Goal: Check status: Check status

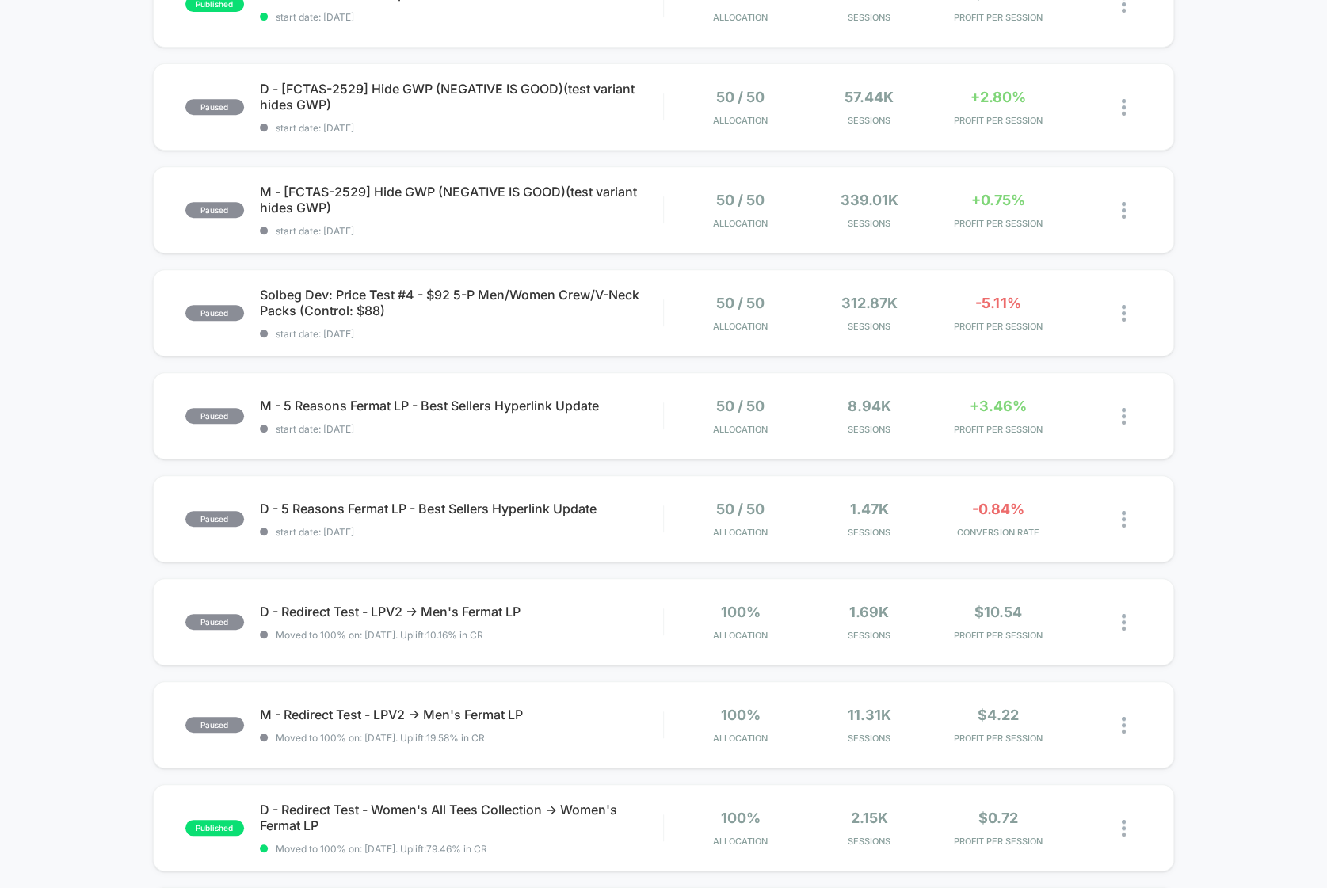
scroll to position [428, 0]
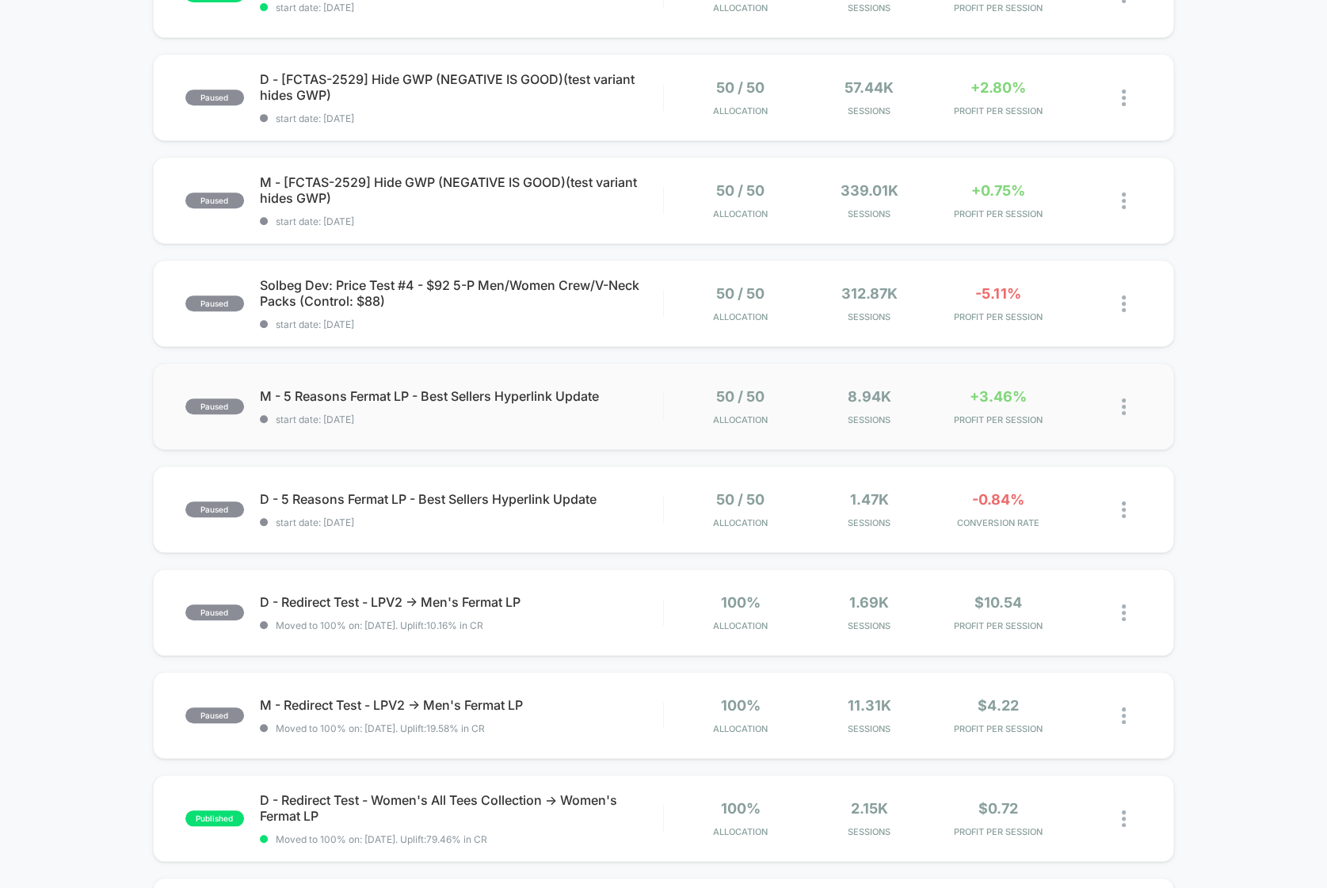
click at [610, 390] on span "M - 5 Reasons Fermat LP - Best Sellers Hyperlink Update" at bounding box center [461, 396] width 403 height 16
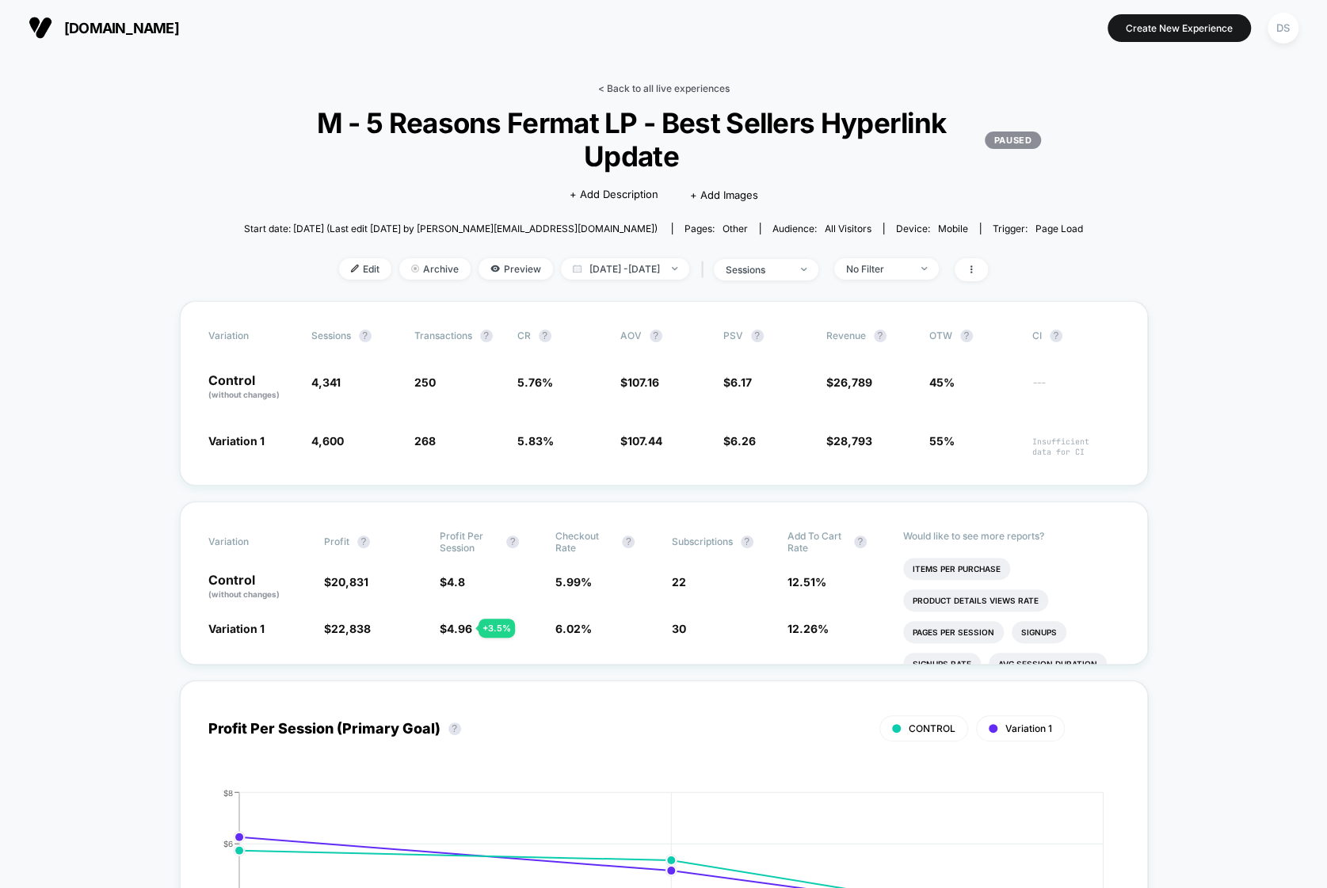
click at [659, 86] on link "< Back to all live experiences" at bounding box center [664, 88] width 132 height 12
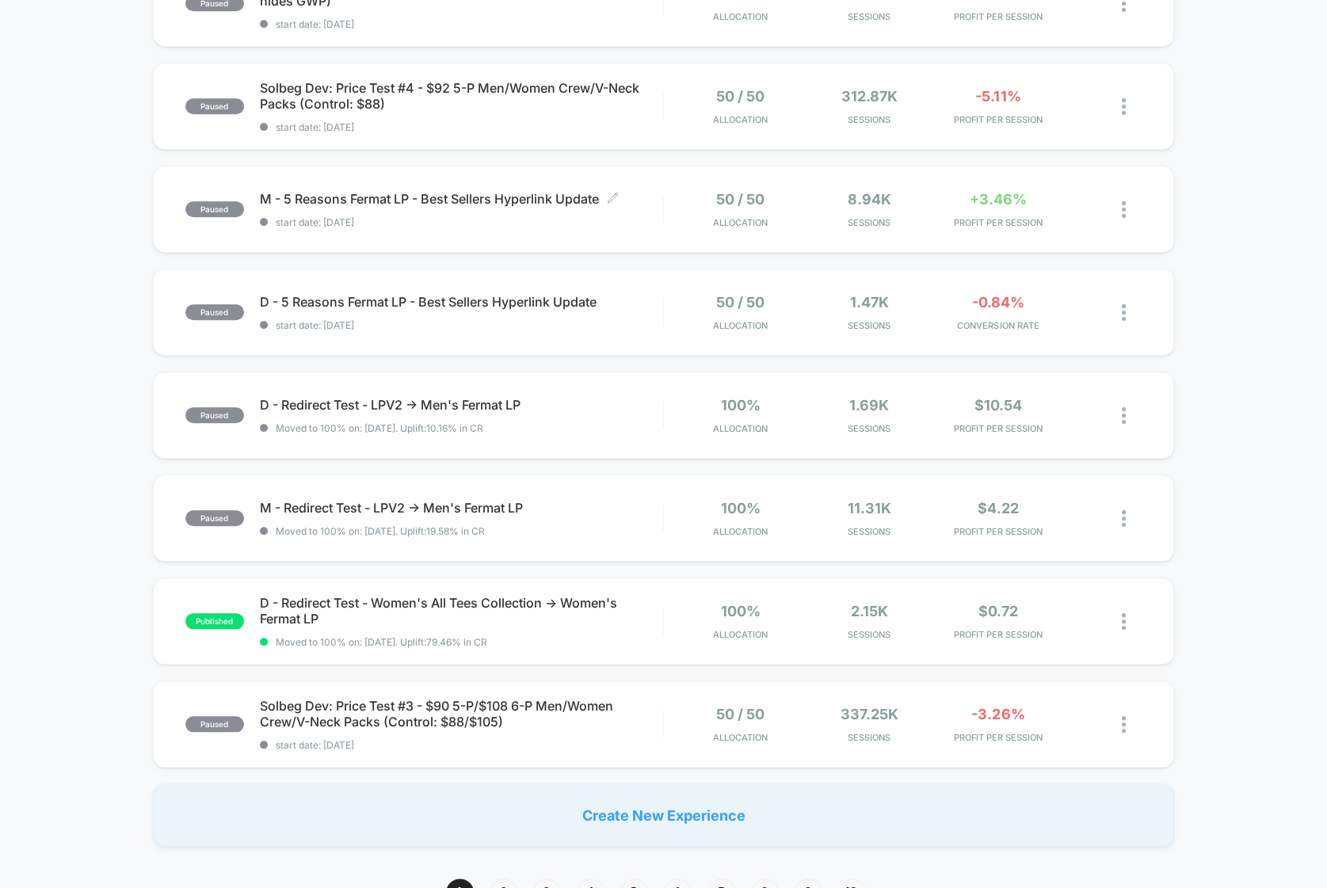
scroll to position [830, 0]
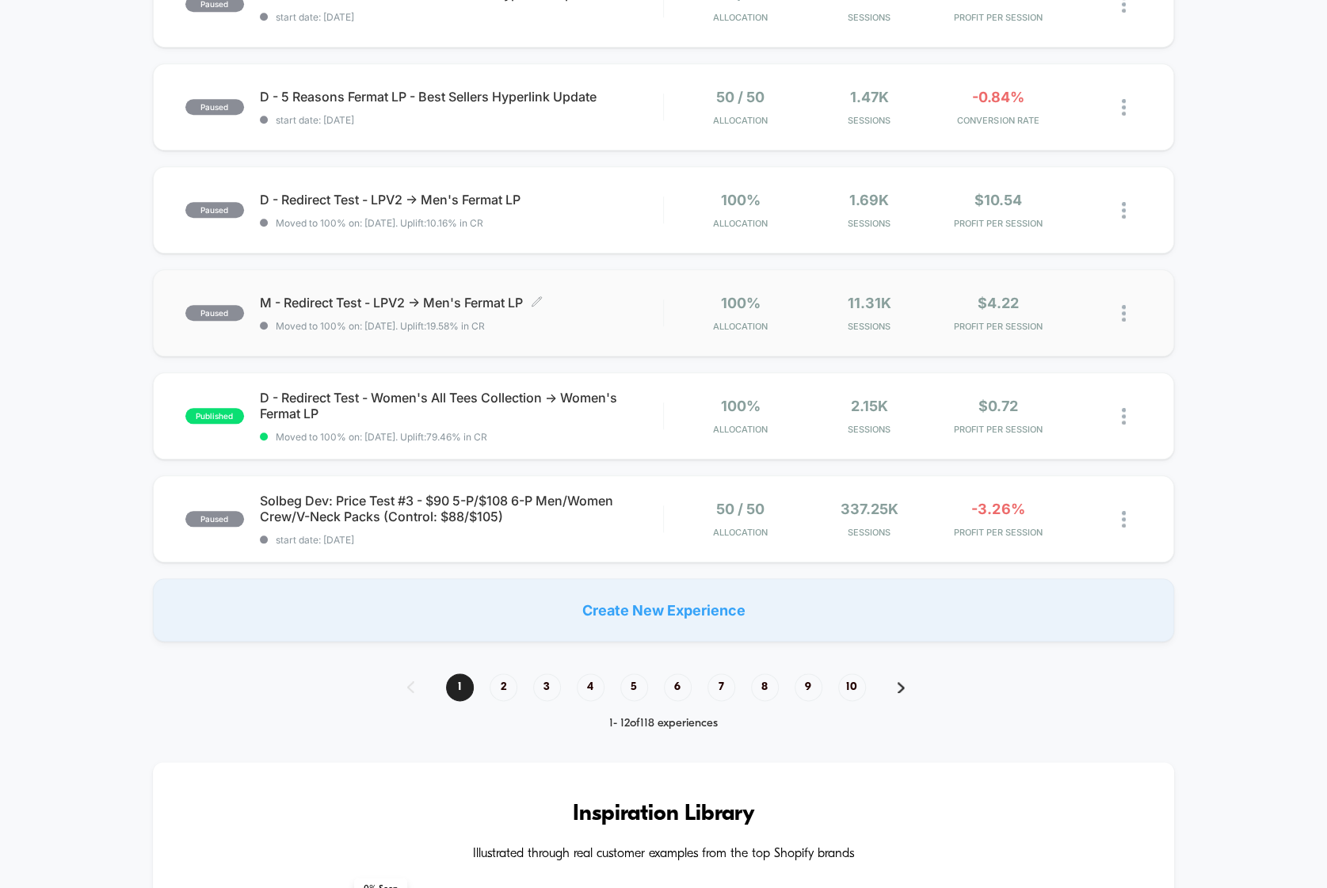
click at [443, 310] on span "M - Redirect Test - LPV2 -> Men's Fermat LP Click to edit experience details" at bounding box center [461, 303] width 403 height 16
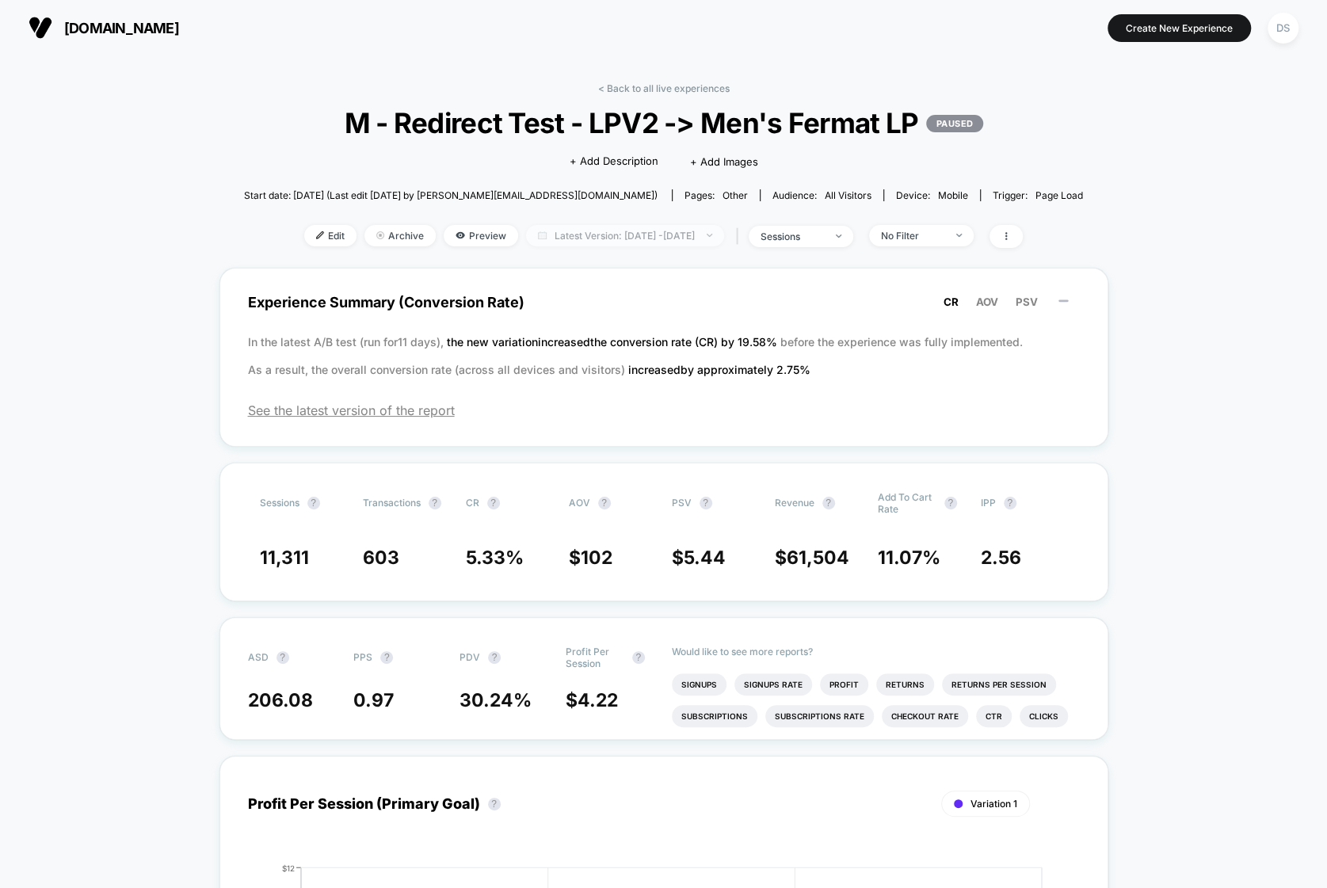
click at [562, 232] on span "Latest Version: [DATE] - [DATE]" at bounding box center [625, 235] width 198 height 21
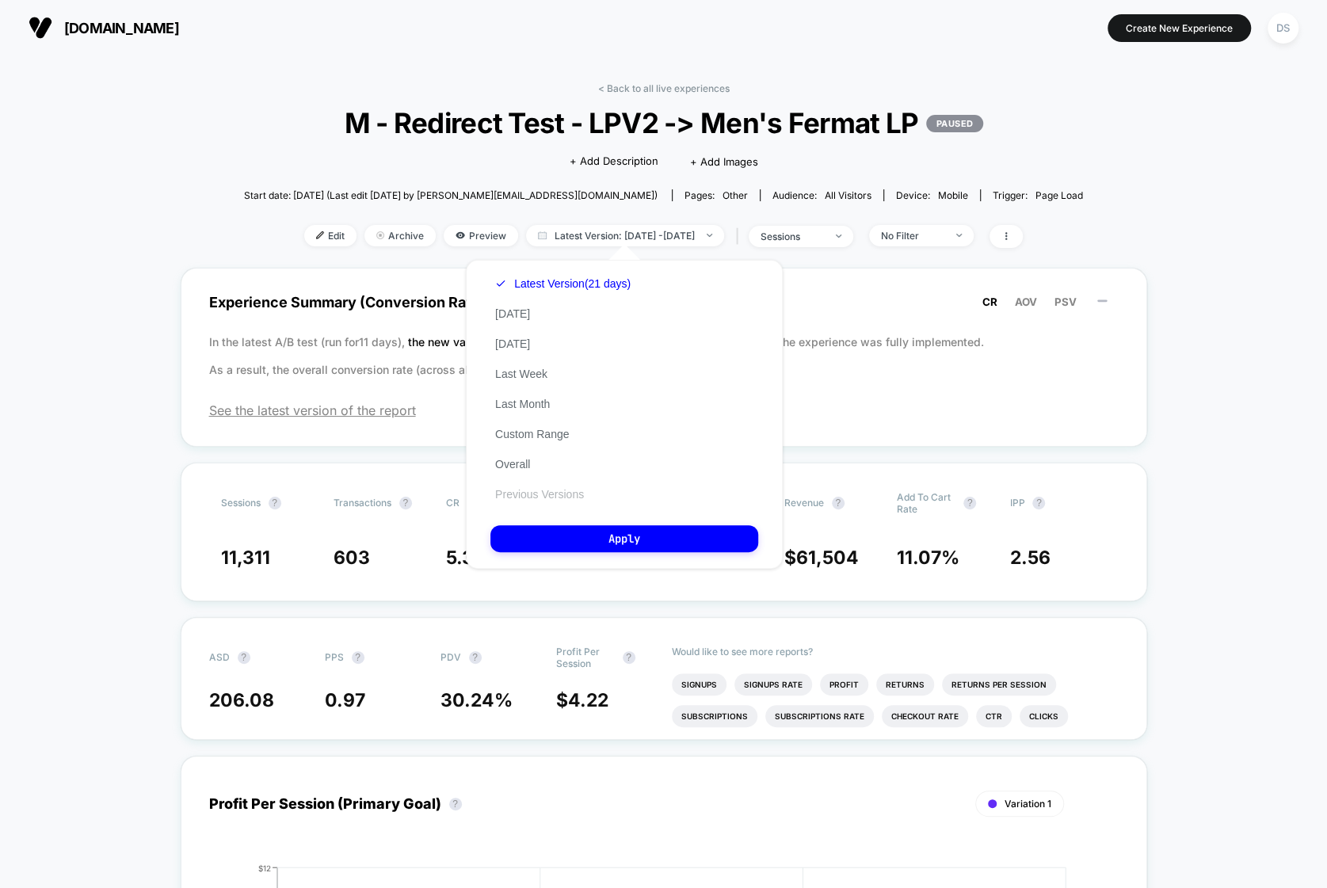
click at [535, 495] on button "Previous Versions" at bounding box center [539, 494] width 98 height 14
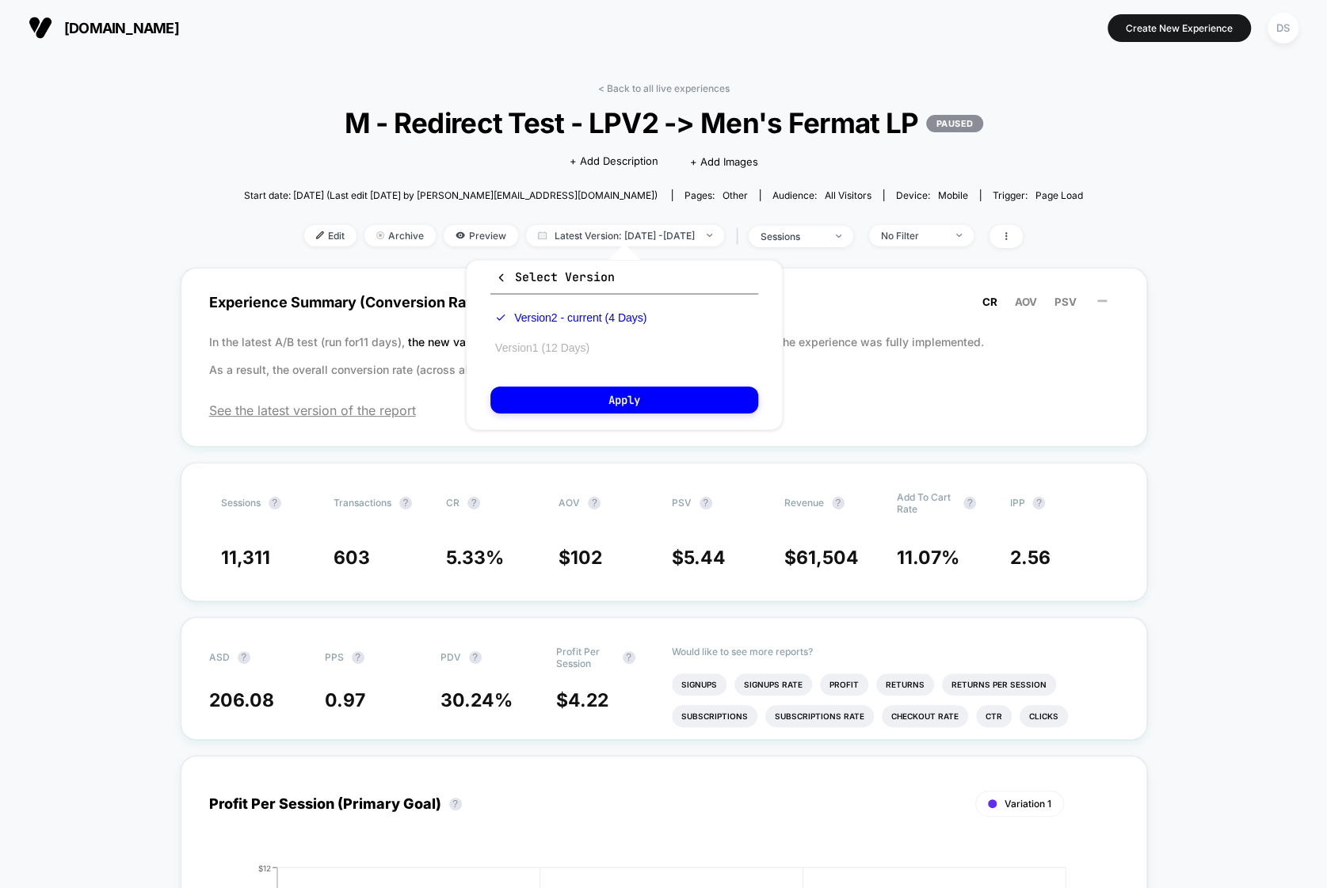
click at [582, 350] on button "Version 1 (12 Days)" at bounding box center [542, 348] width 104 height 14
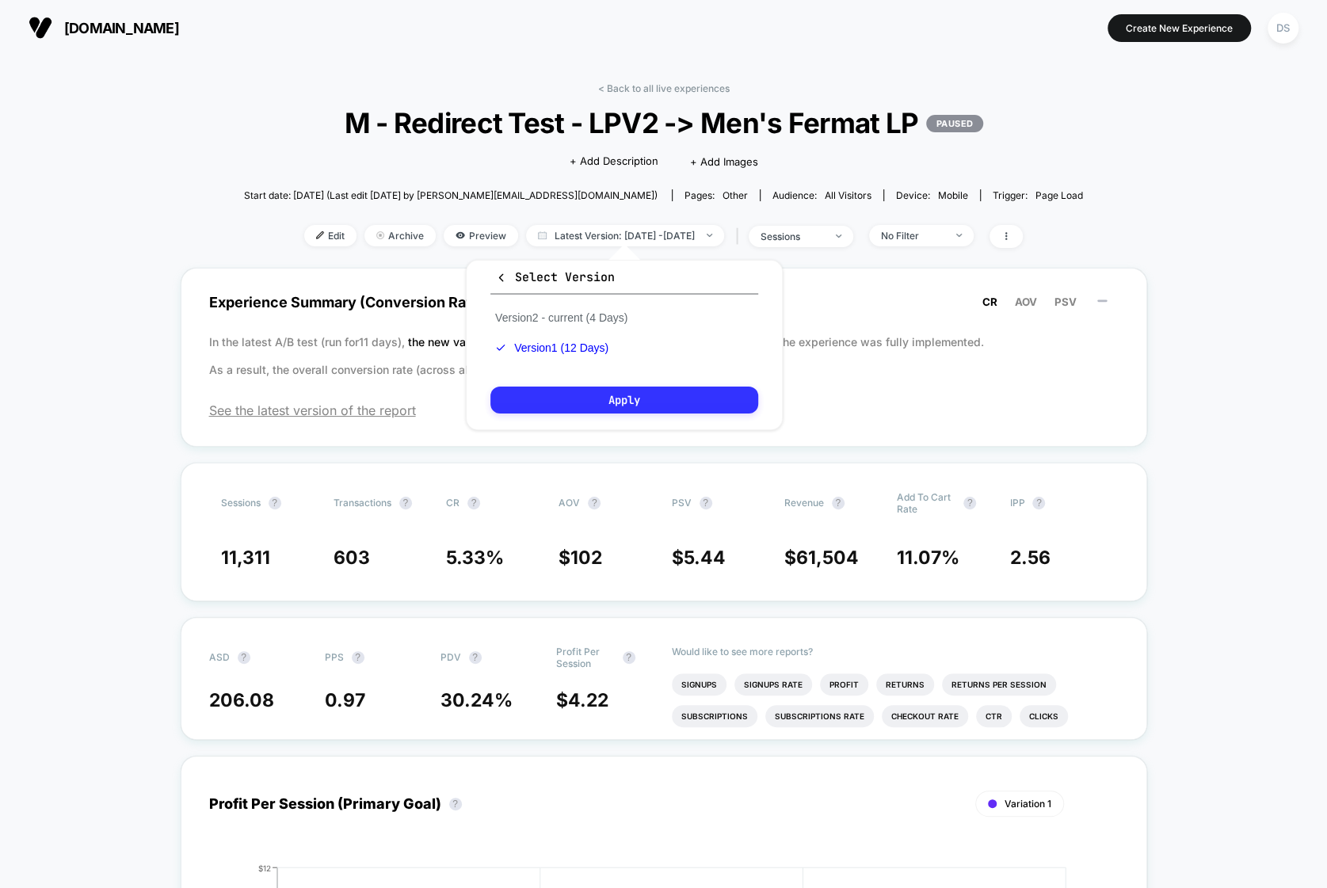
click at [597, 394] on button "Apply" at bounding box center [624, 400] width 268 height 27
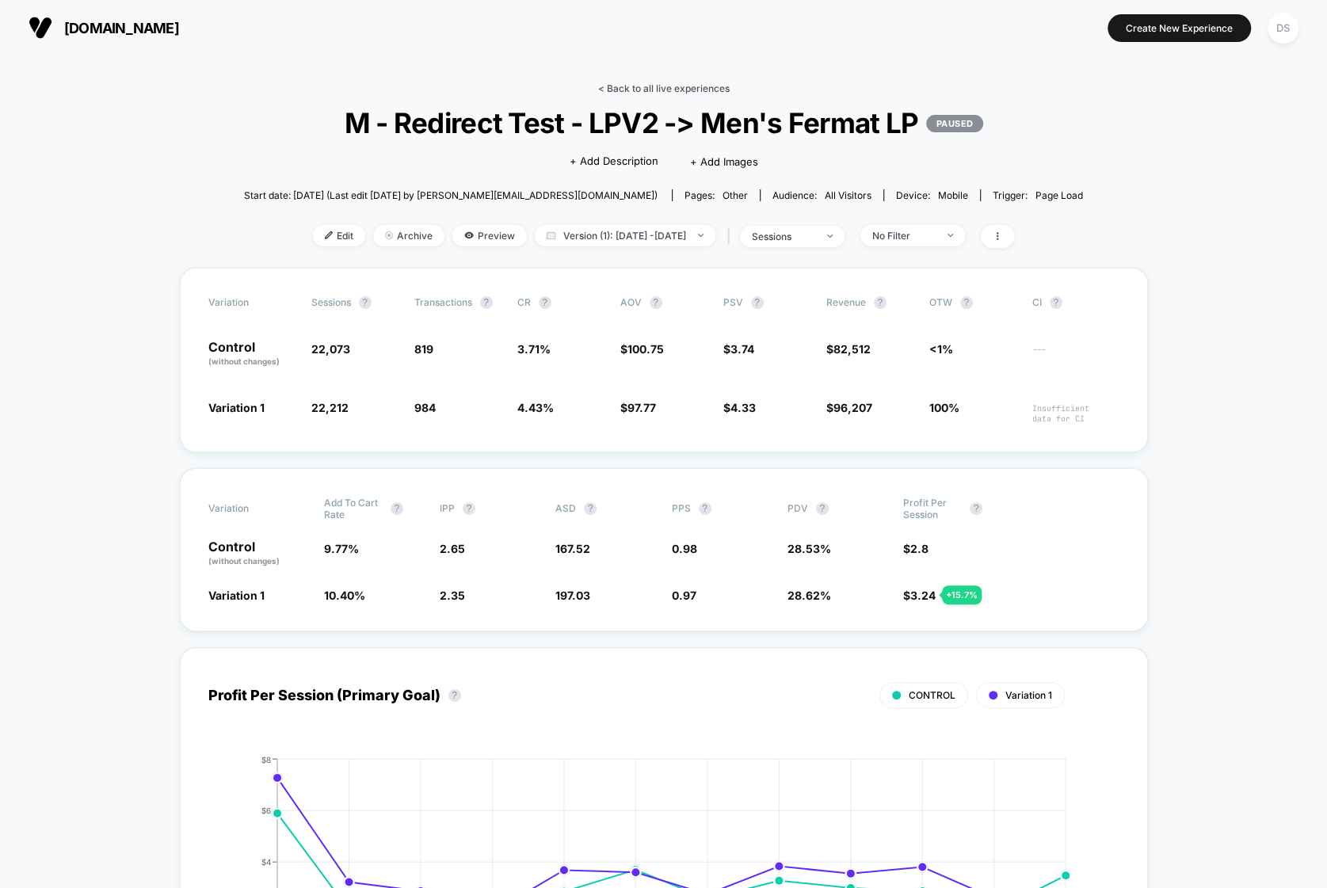
click at [643, 82] on link "< Back to all live experiences" at bounding box center [664, 88] width 132 height 12
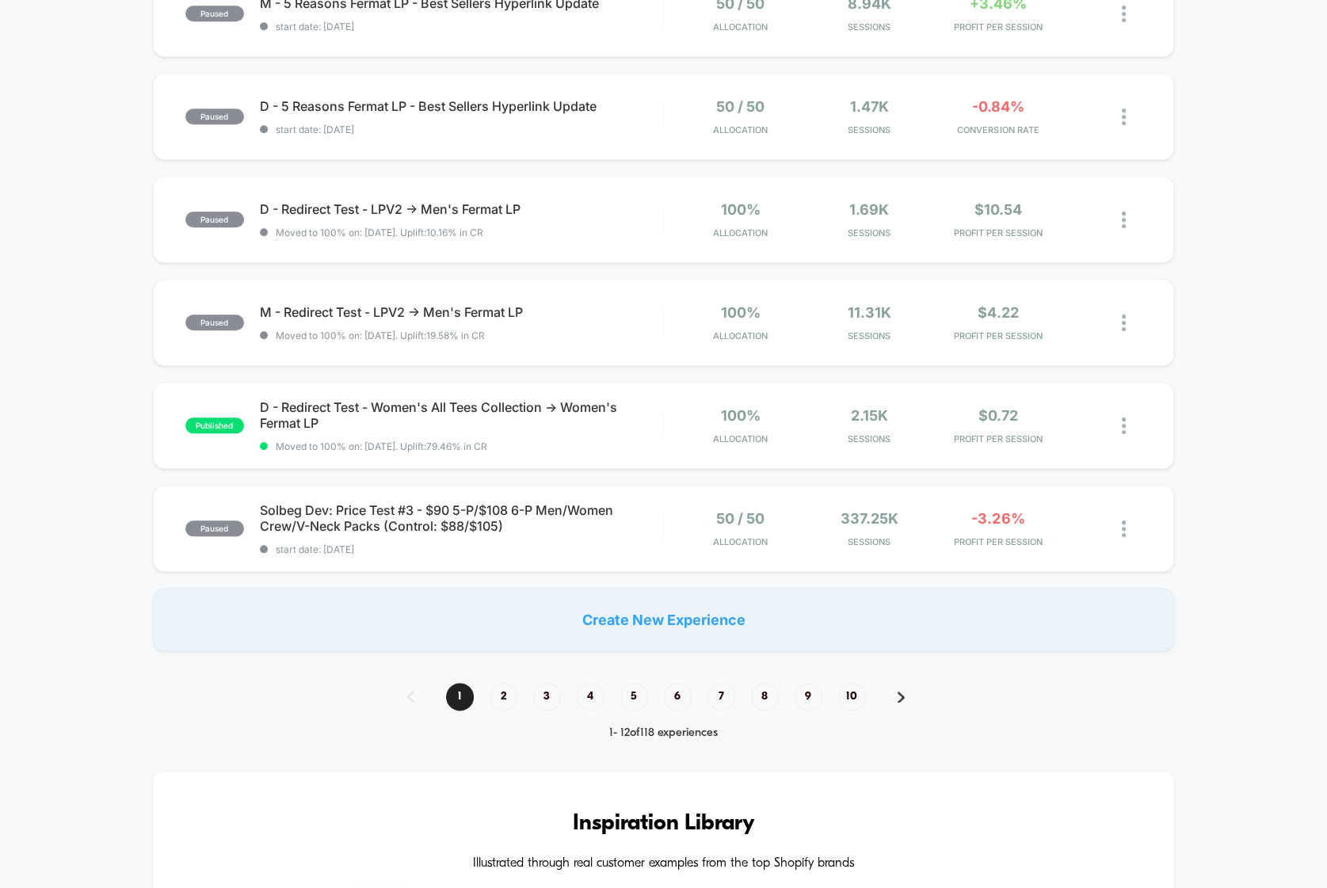
scroll to position [792, 0]
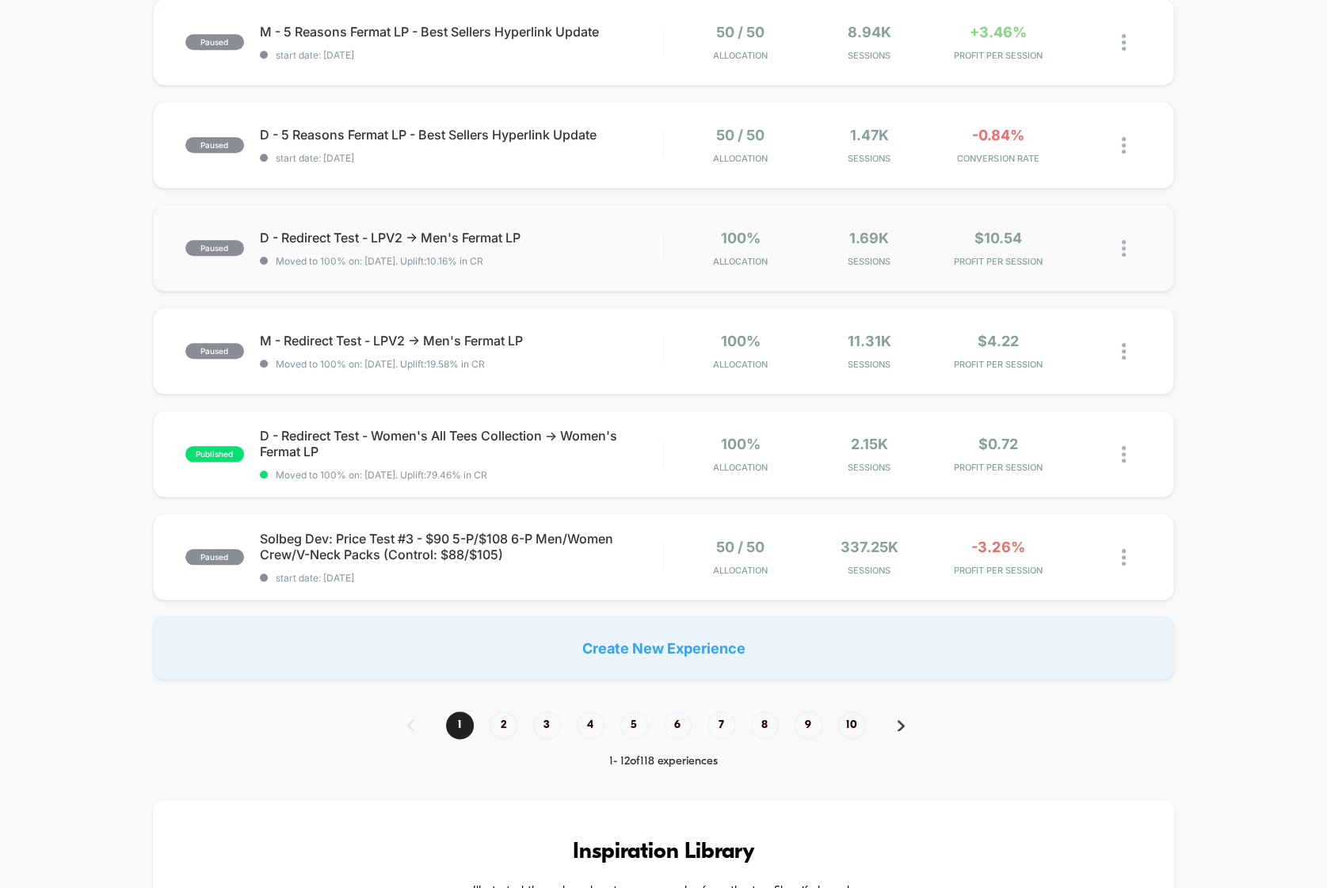
click at [437, 269] on div "paused D - Redirect Test - LPV2 -> Men's Fermat LP Moved to 100% on: [DATE] . U…" at bounding box center [664, 247] width 1022 height 87
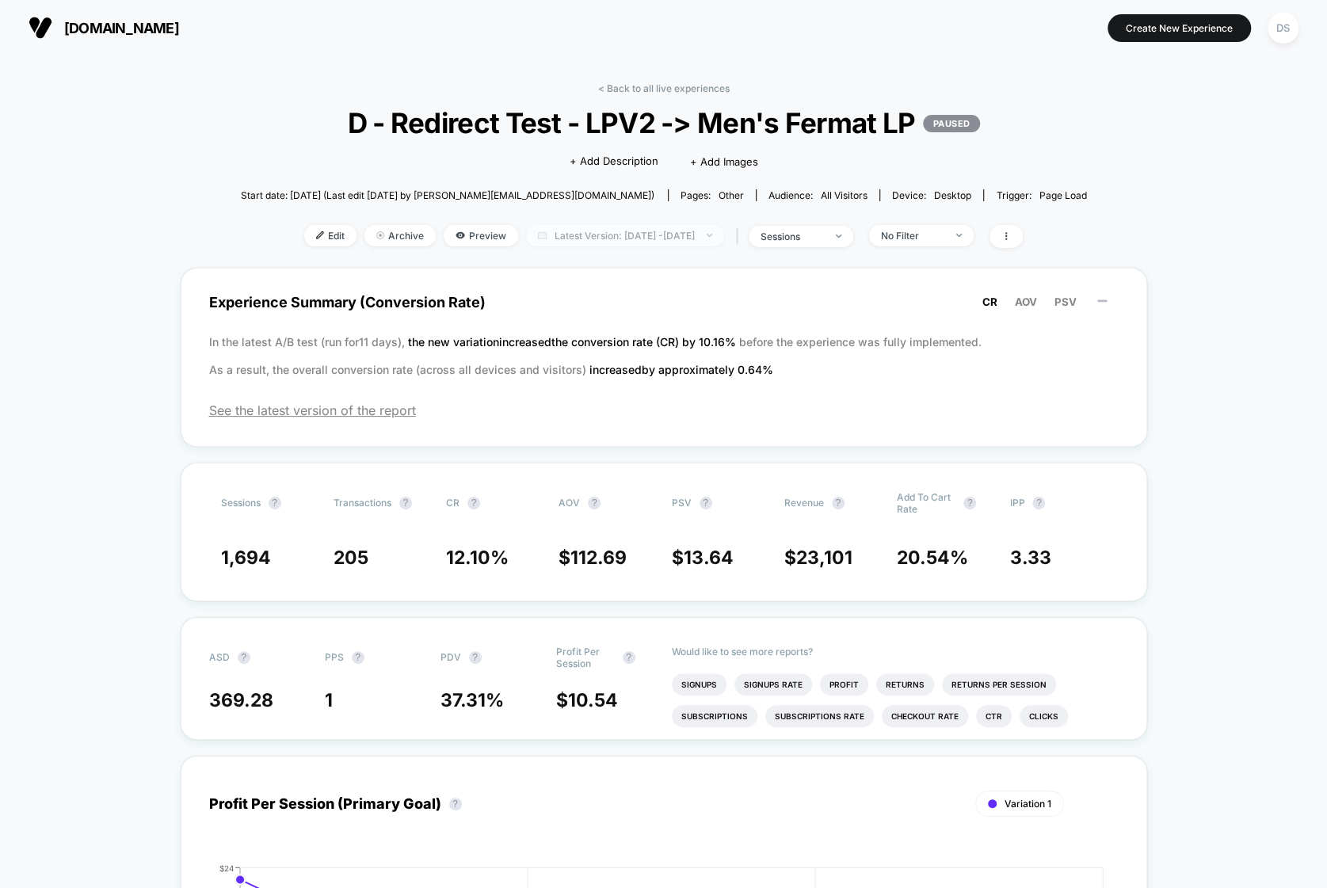
click at [570, 234] on span "Latest Version: [DATE] - [DATE]" at bounding box center [625, 235] width 198 height 21
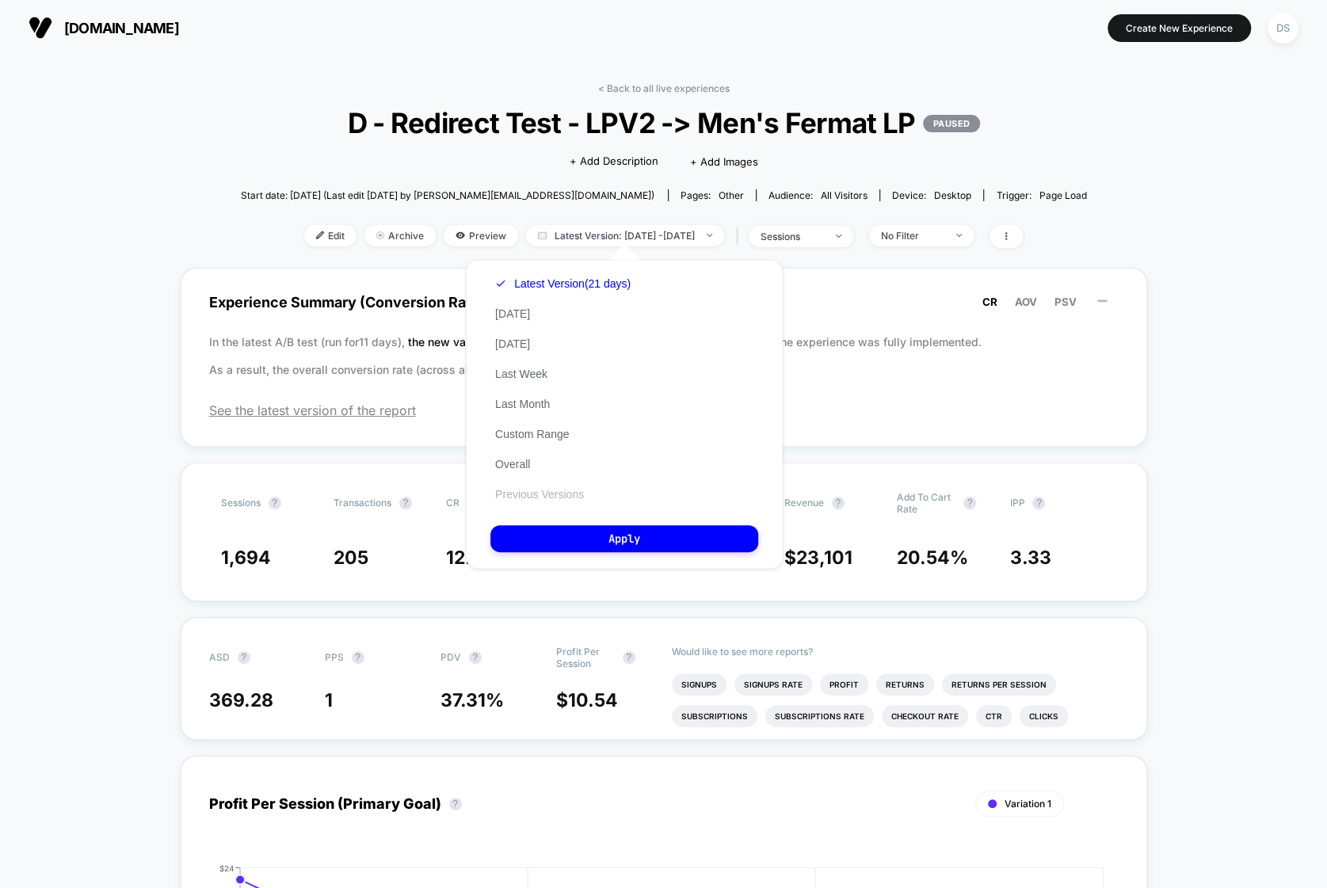
click at [539, 496] on button "Previous Versions" at bounding box center [539, 494] width 98 height 14
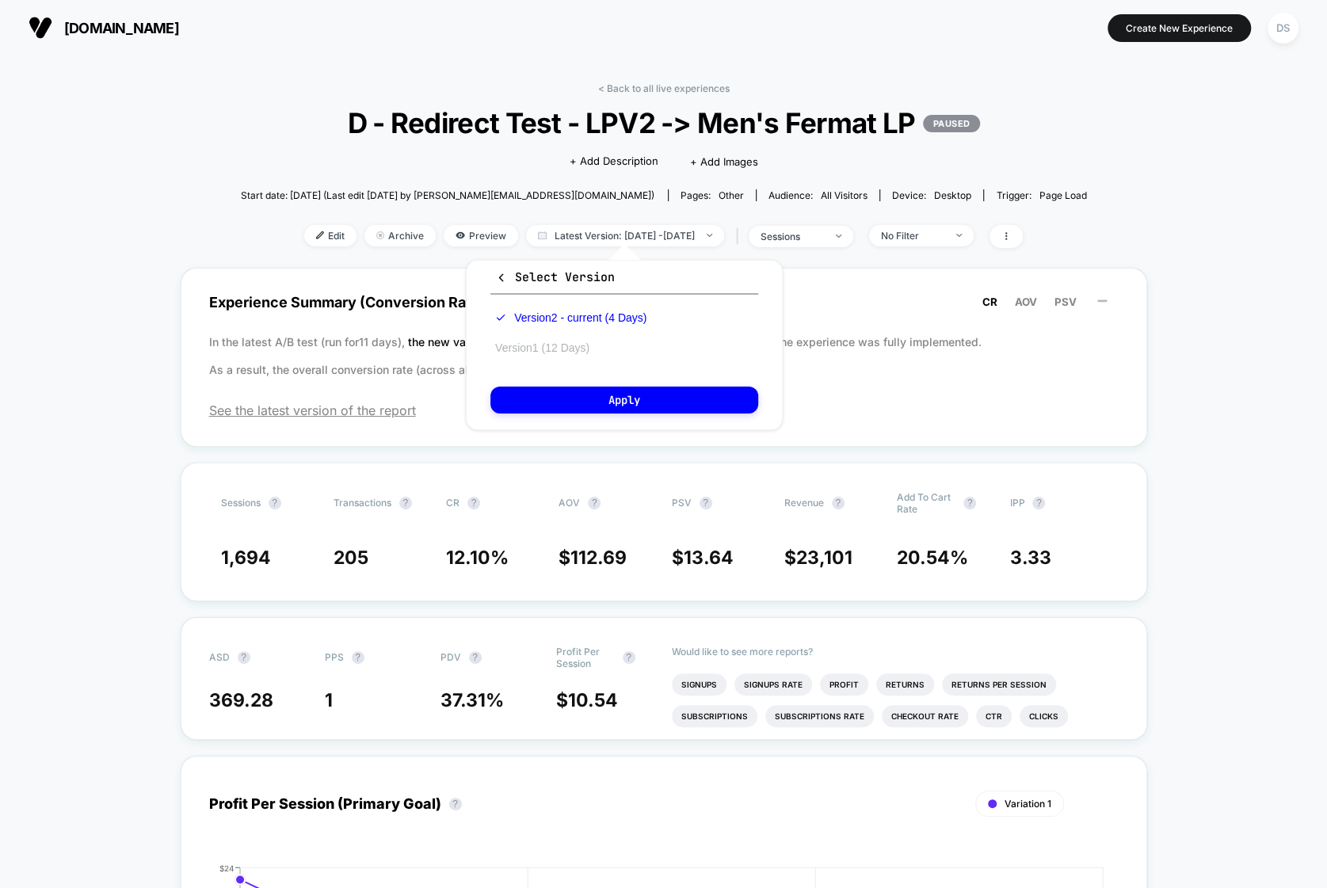
click at [573, 347] on button "Version 1 (12 Days)" at bounding box center [542, 348] width 104 height 14
click at [581, 384] on div "Select Version Version 2 - current (4 Days) Version 1 (12 Days) Apply" at bounding box center [624, 345] width 317 height 170
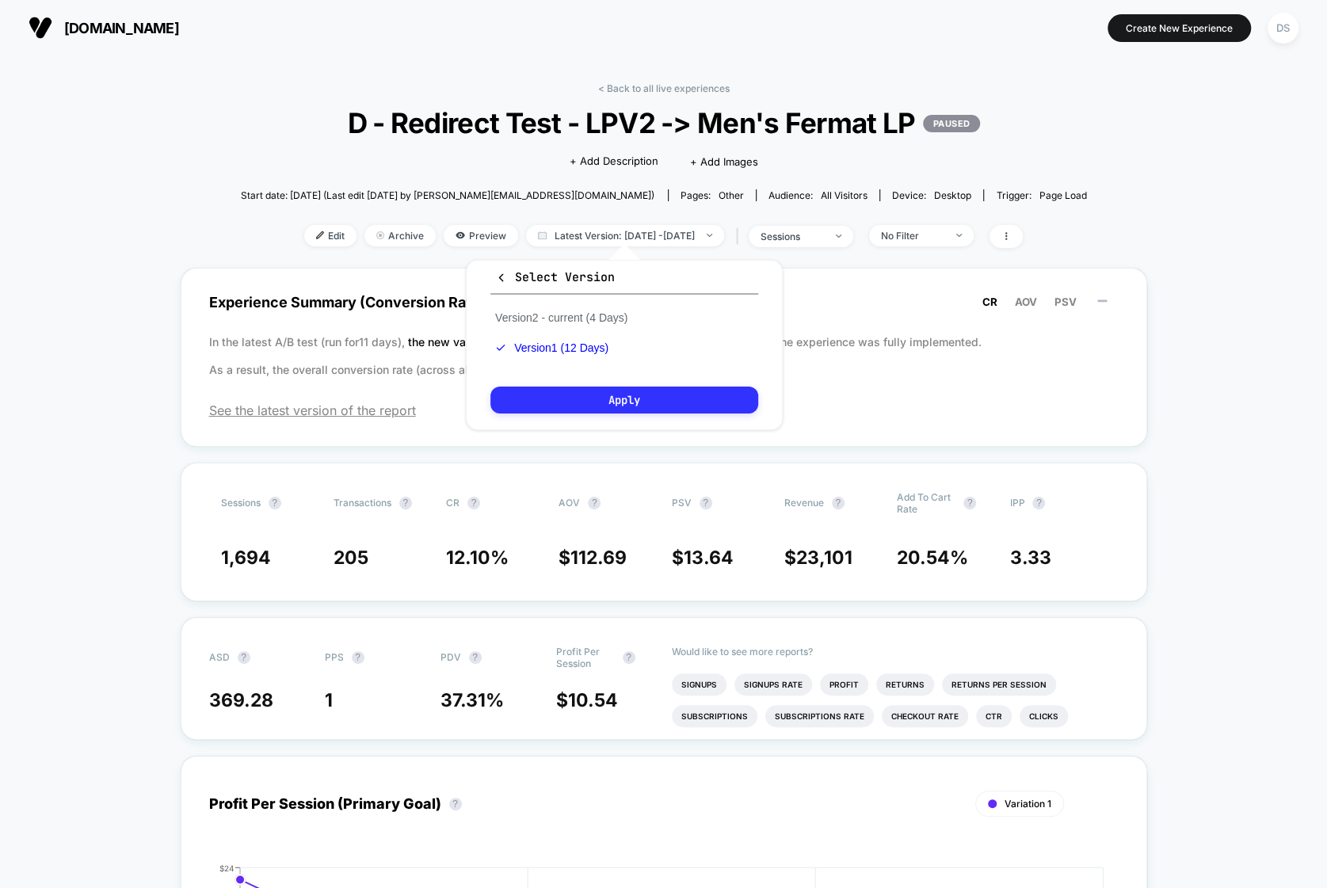
click at [575, 405] on button "Apply" at bounding box center [624, 400] width 268 height 27
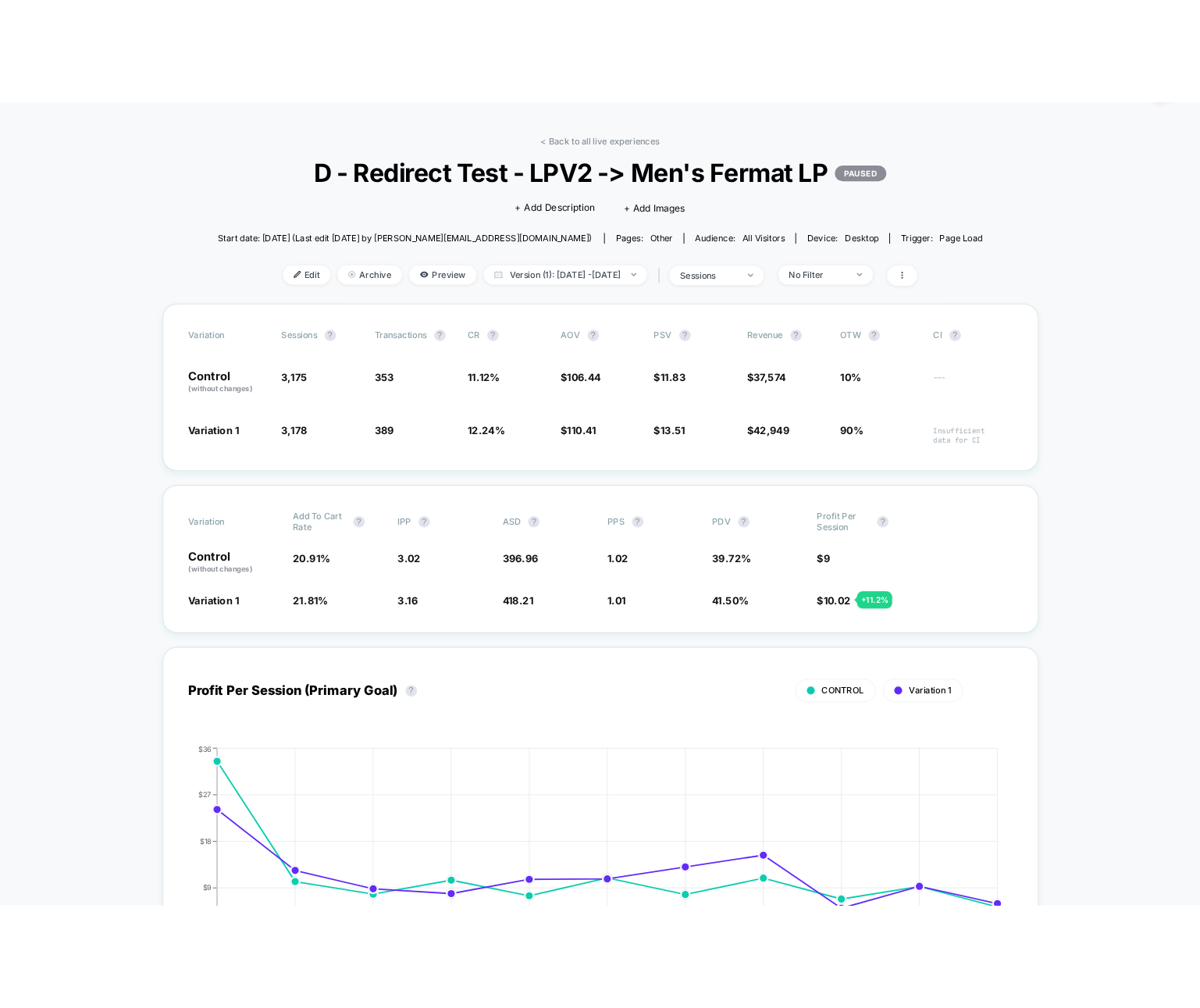
scroll to position [54, 0]
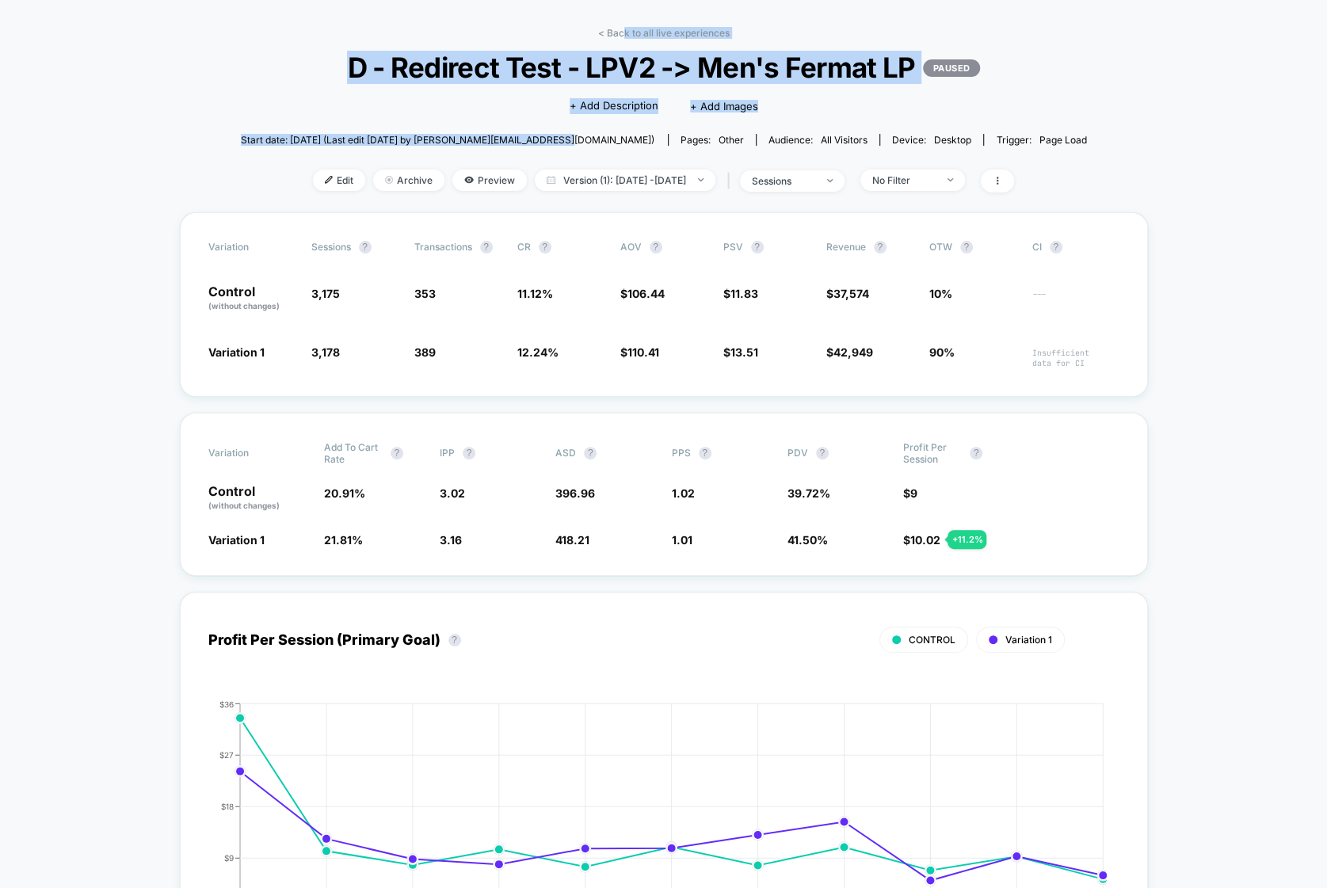
drag, startPoint x: 624, startPoint y: 35, endPoint x: 574, endPoint y: 147, distance: 122.4
click at [574, 147] on div "< Back to all live experiences D - Redirect Test - LPV2 -> Men's Fermat LP PAUS…" at bounding box center [664, 119] width 846 height 185
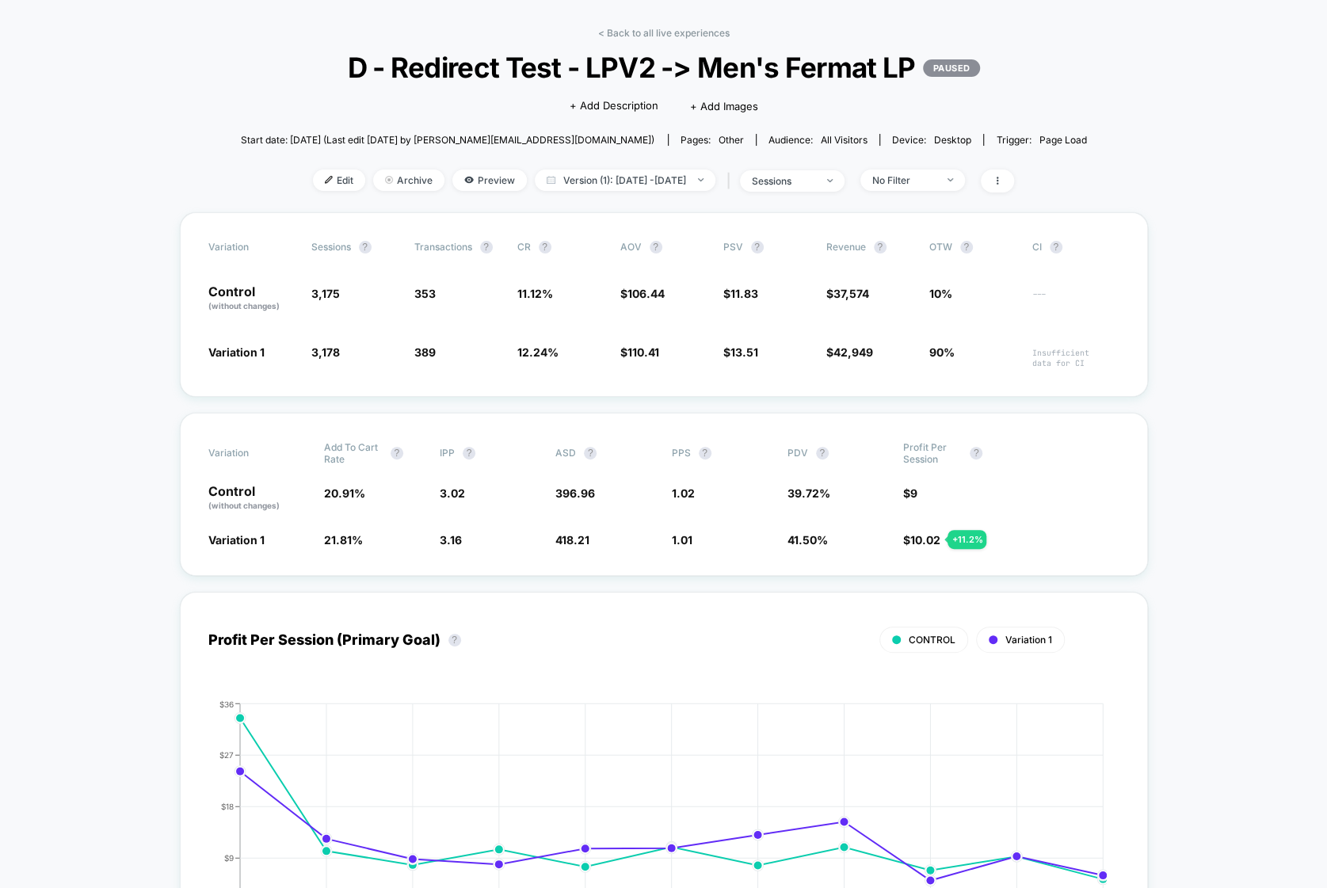
click at [529, 116] on div "Click to edit experience details + Add Description + Add Images" at bounding box center [664, 105] width 508 height 42
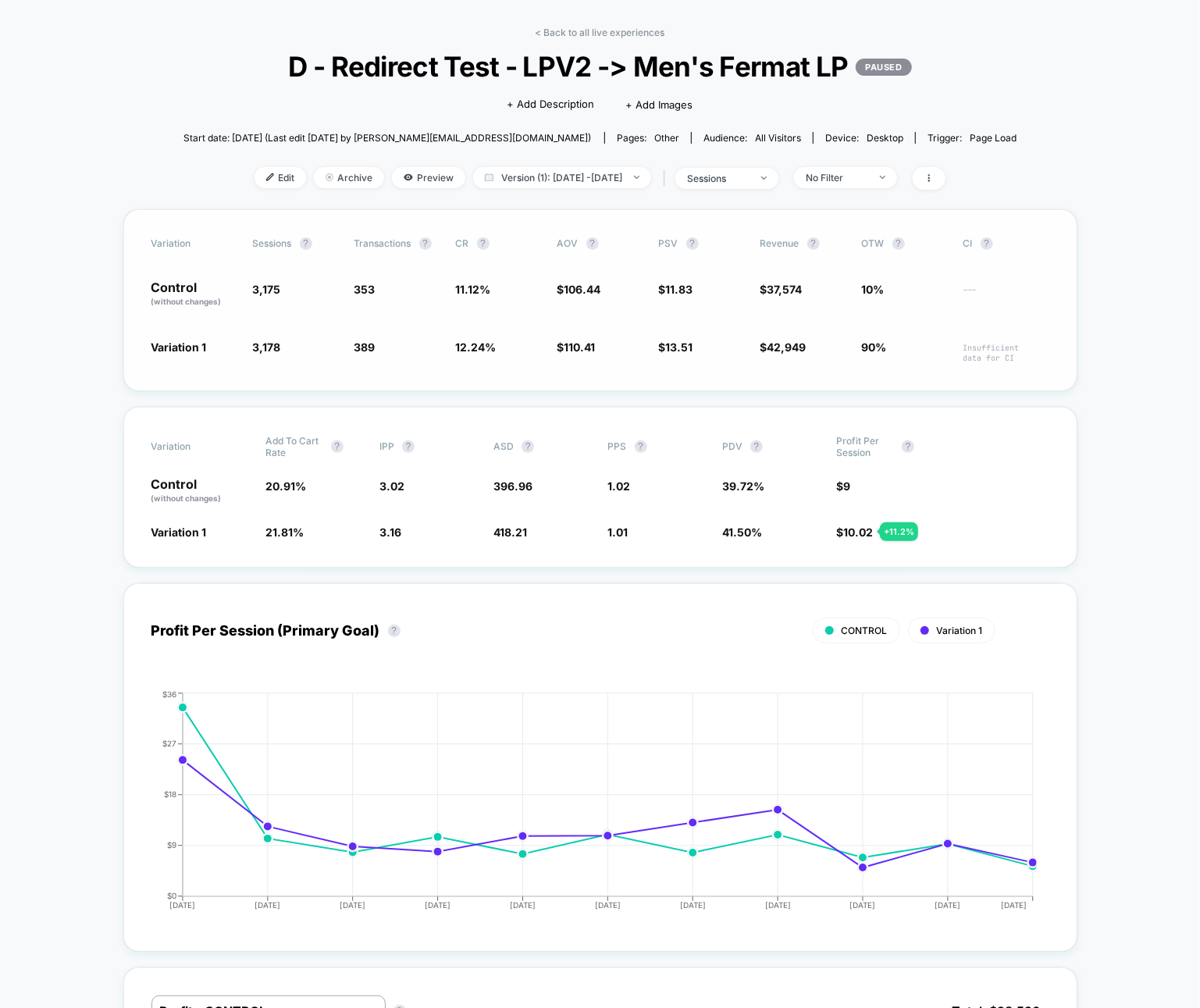
click at [880, 341] on span "90%" at bounding box center [874, 346] width 25 height 13
drag, startPoint x: 900, startPoint y: 347, endPoint x: 889, endPoint y: 341, distance: 12.5
click at [889, 341] on span "90%" at bounding box center [904, 351] width 86 height 25
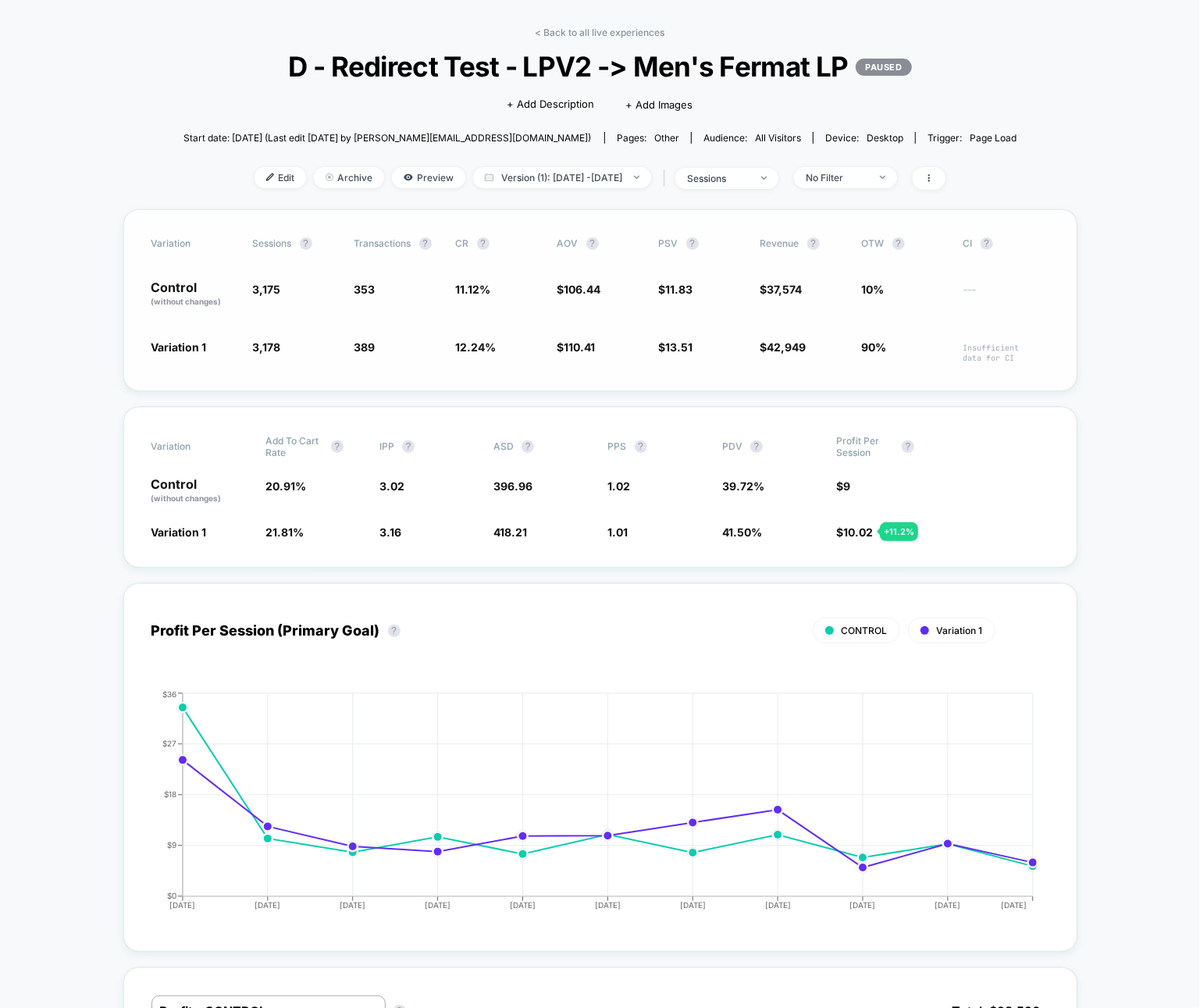
drag, startPoint x: 885, startPoint y: 344, endPoint x: 868, endPoint y: 344, distance: 17.0
click at [868, 344] on span "90%" at bounding box center [874, 346] width 25 height 13
click at [876, 347] on span "90%" at bounding box center [874, 346] width 25 height 13
click at [634, 43] on div "< Back to all live experiences D - Redirect Test - LPV2 -> Men's Fermat LP PAUS…" at bounding box center [600, 117] width 833 height 182
click at [631, 33] on link "< Back to all live experiences" at bounding box center [601, 33] width 130 height 12
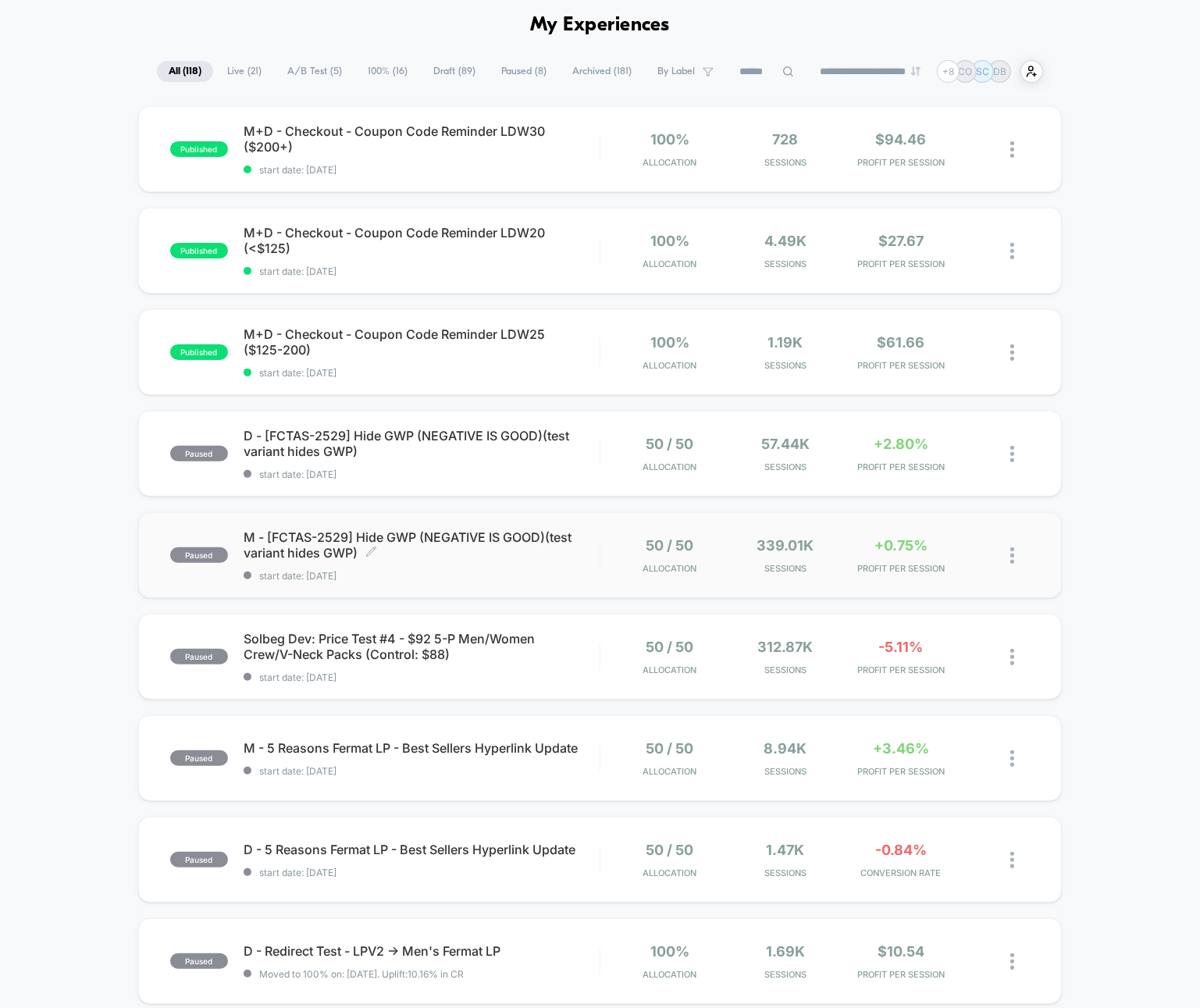
scroll to position [85, 0]
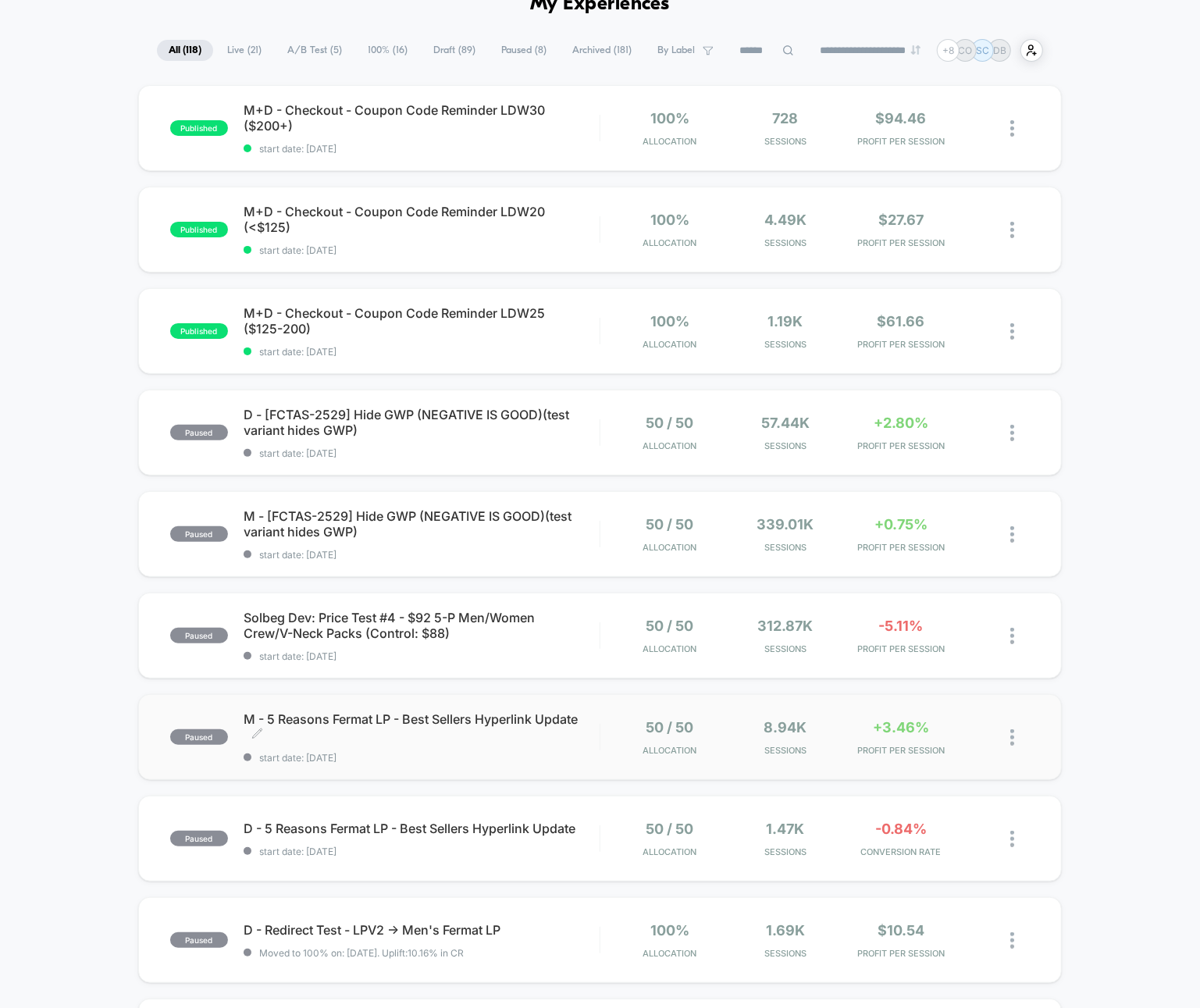
click at [510, 747] on div "M - 5 Reasons Fermat LP - Best Sellers Hyperlink Update Click to edit experienc…" at bounding box center [421, 737] width 356 height 52
